Goal: Transaction & Acquisition: Purchase product/service

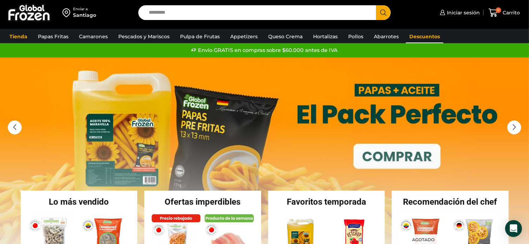
click at [416, 36] on link "Descuentos" at bounding box center [425, 36] width 38 height 13
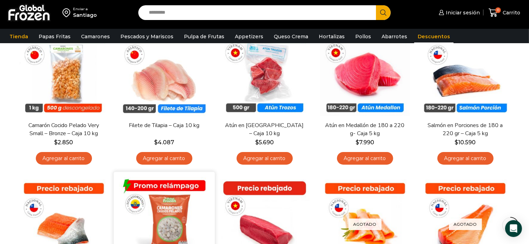
scroll to position [70, 0]
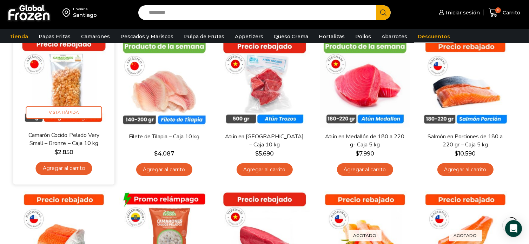
click at [65, 80] on img at bounding box center [64, 80] width 91 height 91
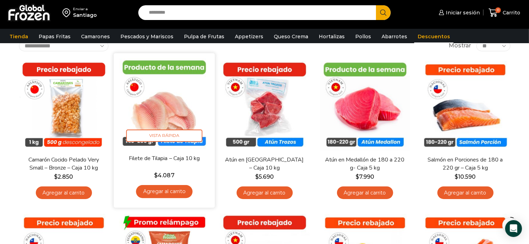
scroll to position [35, 0]
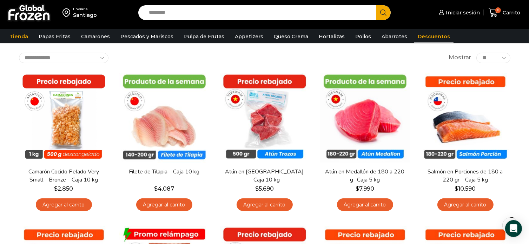
click at [136, 56] on div "**********" at bounding box center [265, 58] width 492 height 11
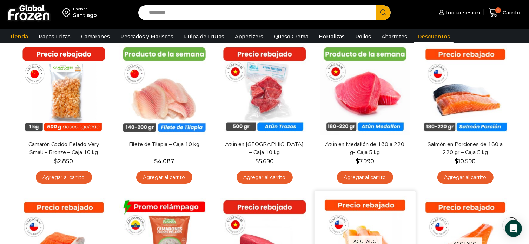
scroll to position [0, 0]
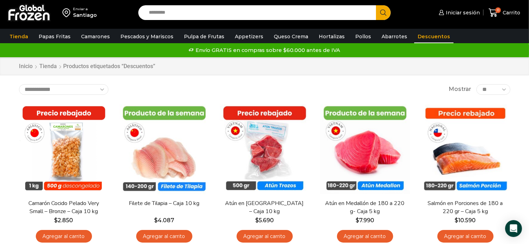
click at [25, 13] on img at bounding box center [29, 13] width 44 height 18
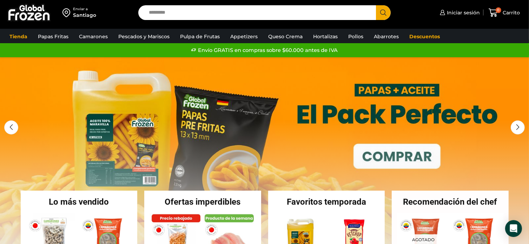
click at [424, 153] on link "1 / 3" at bounding box center [264, 162] width 529 height 211
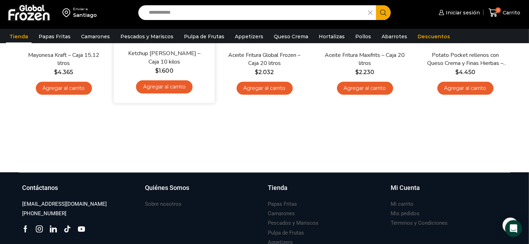
scroll to position [449, 0]
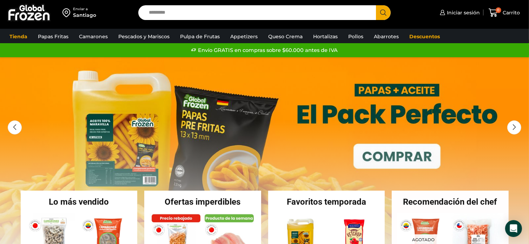
click at [181, 17] on input "Search input" at bounding box center [258, 12] width 227 height 15
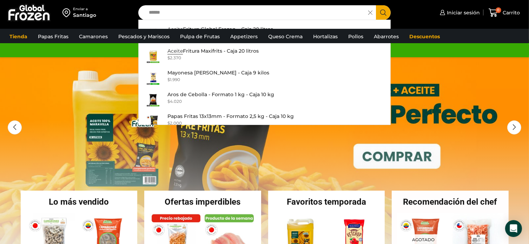
type input "******"
click at [472, 28] on div "Enviar a Santiago Search input ****** Search Aceite Fritura Global Frozen – Caj…" at bounding box center [264, 14] width 529 height 29
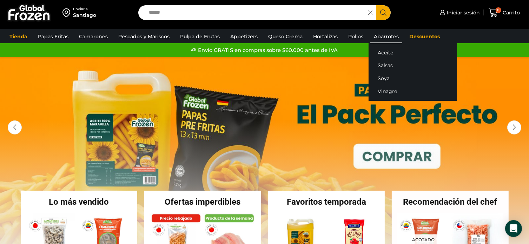
click at [380, 37] on link "Abarrotes" at bounding box center [387, 36] width 32 height 13
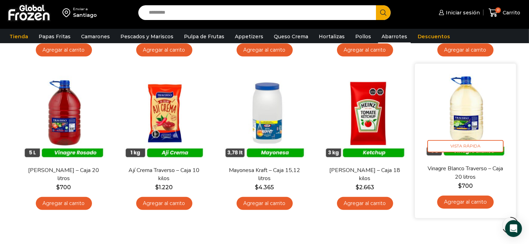
scroll to position [351, 0]
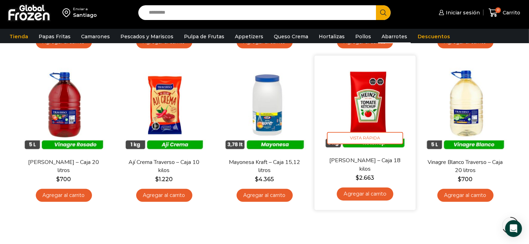
click at [385, 117] on img at bounding box center [365, 106] width 91 height 91
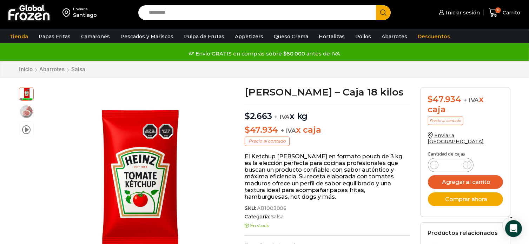
scroll to position [70, 0]
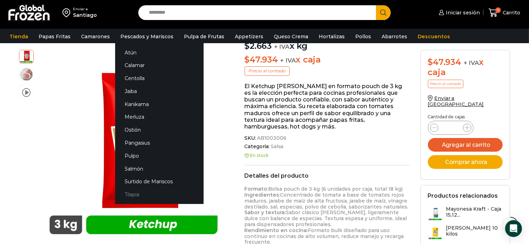
click at [136, 194] on link "Tilapia" at bounding box center [159, 194] width 89 height 13
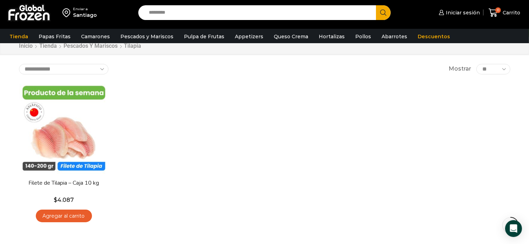
scroll to position [35, 0]
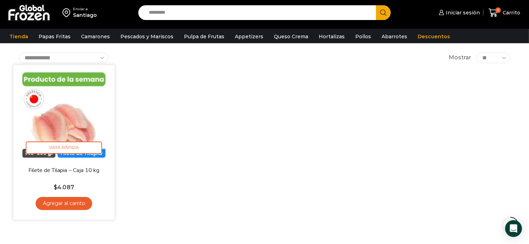
click at [81, 119] on img at bounding box center [64, 115] width 91 height 91
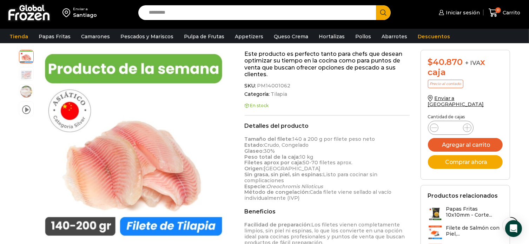
scroll to position [176, 0]
